Goal: Task Accomplishment & Management: Manage account settings

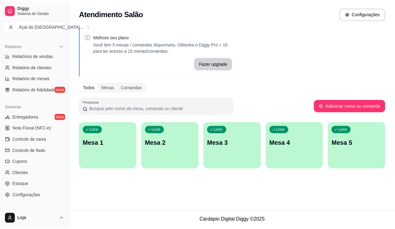
scroll to position [218, 0]
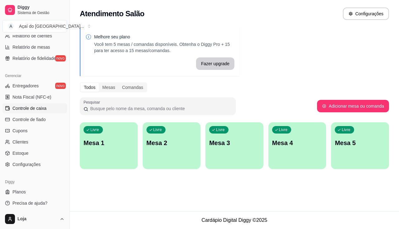
click at [37, 104] on link "Controle de caixa" at bounding box center [34, 108] width 65 height 10
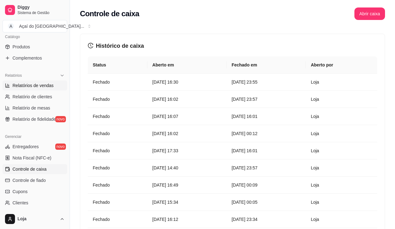
scroll to position [64, 0]
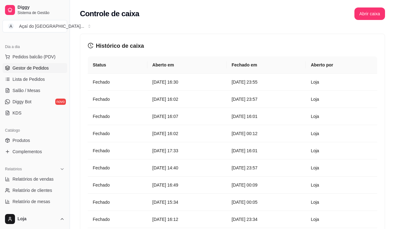
click at [37, 69] on span "Gestor de Pedidos" at bounding box center [30, 68] width 36 height 6
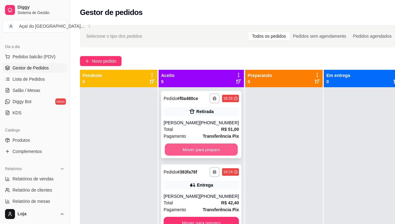
click at [198, 156] on button "Mover para preparo" at bounding box center [201, 150] width 73 height 12
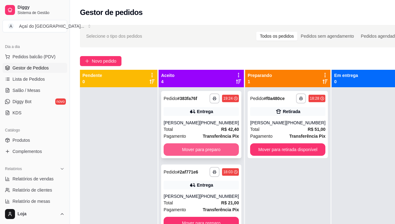
click at [199, 156] on button "Mover para preparo" at bounding box center [200, 150] width 75 height 12
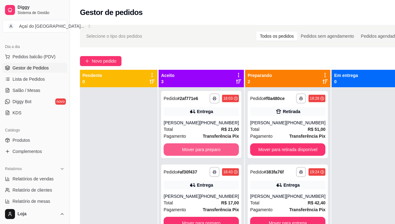
click at [200, 152] on button "Mover para preparo" at bounding box center [200, 150] width 75 height 12
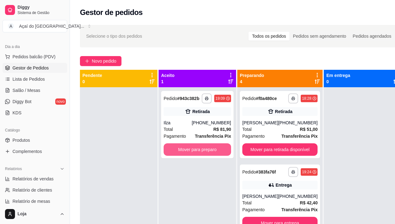
click at [200, 152] on button "Mover para preparo" at bounding box center [196, 150] width 67 height 12
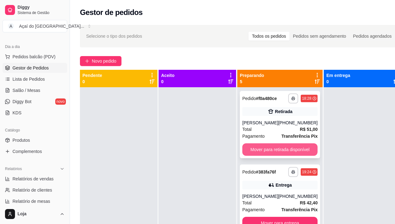
click at [278, 154] on button "Mover para retirada disponível" at bounding box center [279, 150] width 75 height 12
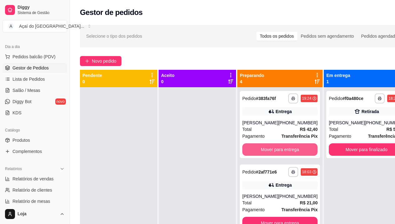
click at [278, 154] on button "Mover para entrega" at bounding box center [279, 150] width 75 height 12
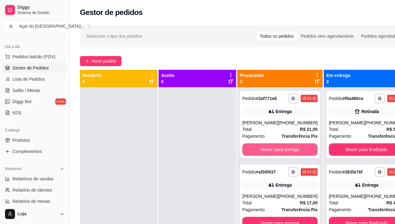
click at [278, 154] on button "Mover para entrega" at bounding box center [279, 150] width 75 height 12
click at [278, 154] on button "Mover para entrega" at bounding box center [279, 150] width 73 height 12
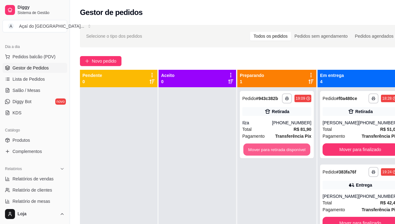
click at [278, 154] on button "Mover para retirada disponível" at bounding box center [276, 150] width 67 height 12
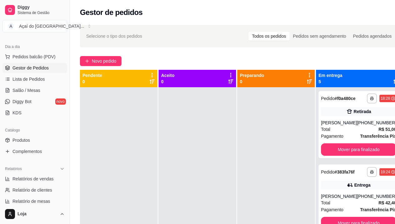
click at [278, 154] on div at bounding box center [275, 199] width 77 height 224
click at [354, 156] on button "Mover para finalizado" at bounding box center [358, 150] width 75 height 12
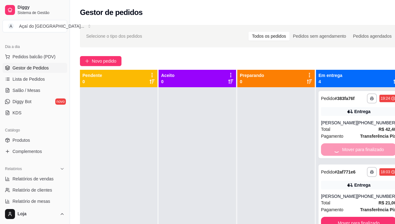
click at [354, 217] on button "Mover para finalizado" at bounding box center [358, 223] width 75 height 12
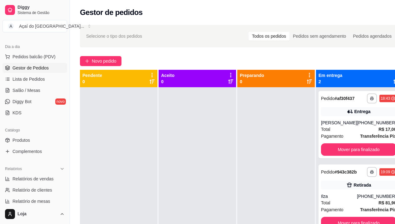
click at [354, 157] on div "**********" at bounding box center [358, 124] width 80 height 67
click at [354, 155] on button "Mover para finalizado" at bounding box center [358, 150] width 75 height 12
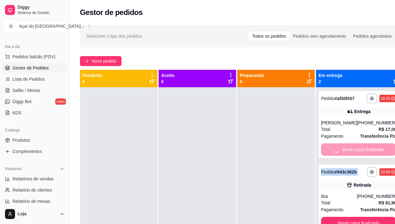
click at [354, 155] on div "Mover para finalizado" at bounding box center [358, 150] width 75 height 12
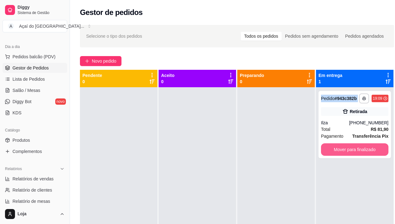
click at [361, 147] on button "Mover para finalizado" at bounding box center [354, 150] width 67 height 12
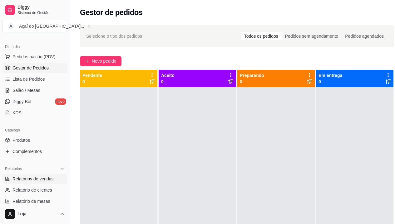
click at [15, 174] on link "Relatórios de vendas" at bounding box center [34, 179] width 65 height 10
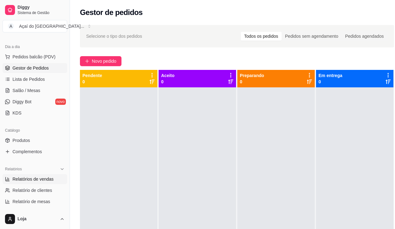
select select "ALL"
select select "0"
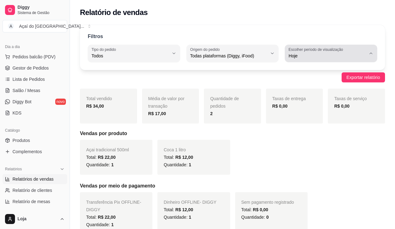
click at [344, 58] on span "Hoje" at bounding box center [326, 56] width 77 height 6
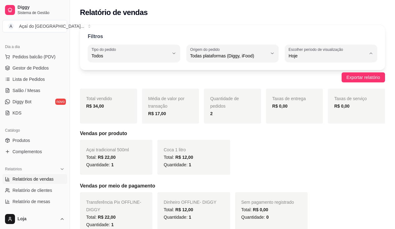
click at [329, 83] on span "Ontem" at bounding box center [327, 81] width 73 height 6
type input "1"
select select "1"
